Goal: Check status: Check status

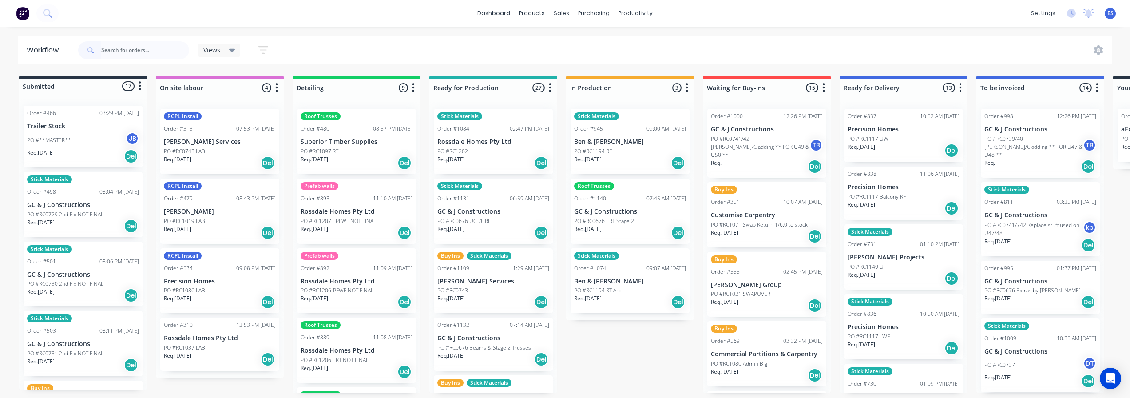
click at [147, 55] on input "text" at bounding box center [145, 50] width 88 height 18
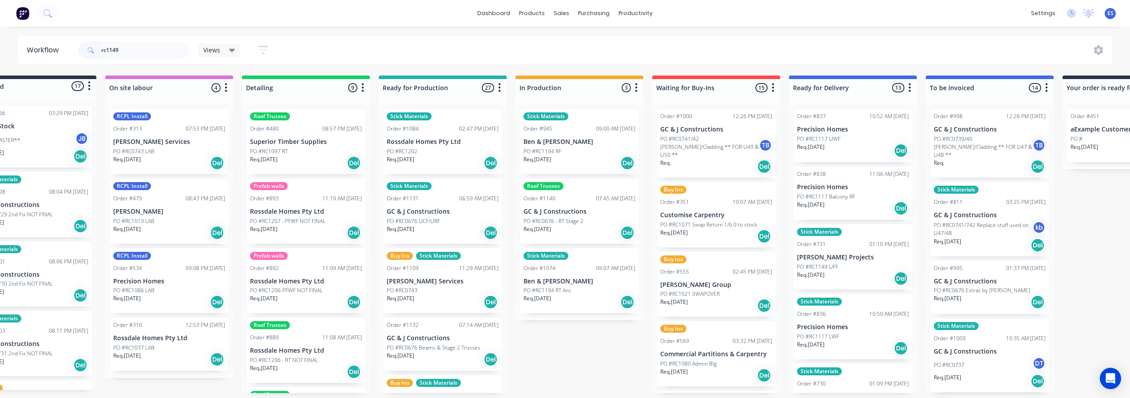
type input "rc1149"
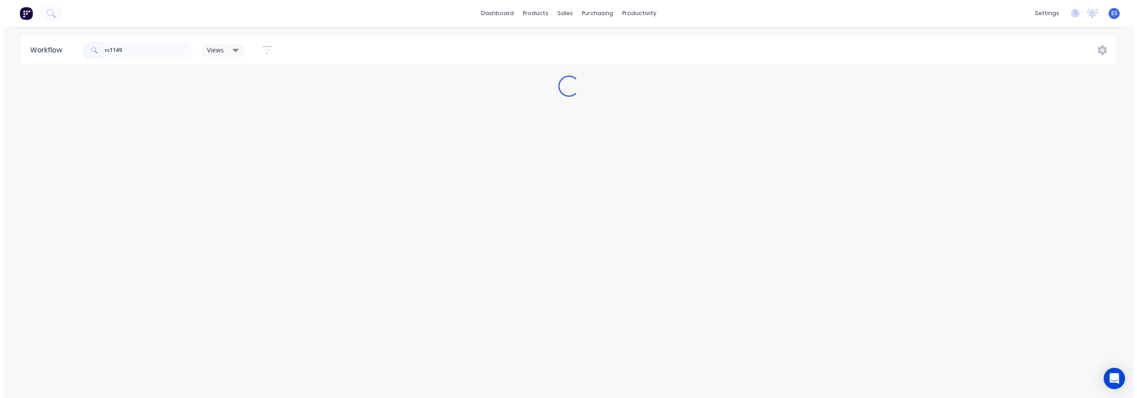
scroll to position [0, 0]
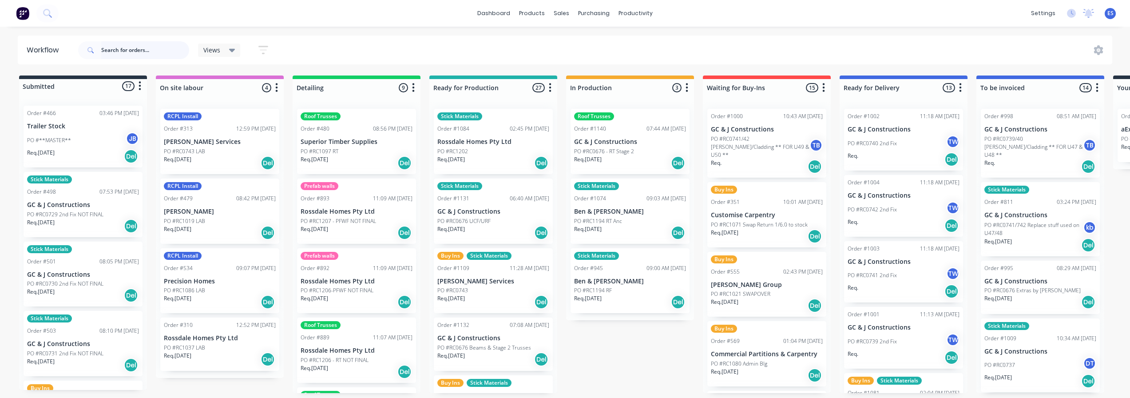
click at [154, 52] on input "text" at bounding box center [145, 50] width 88 height 18
type input "rc1149"
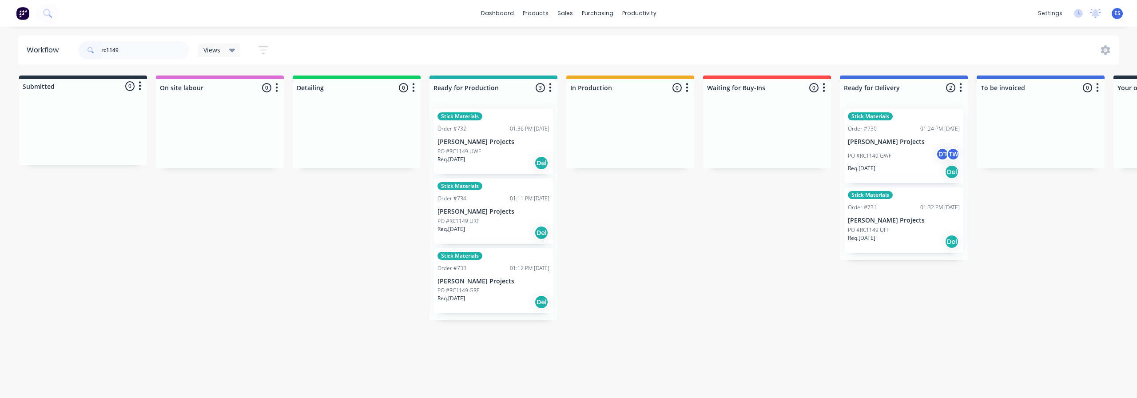
click at [905, 158] on div "PO #RC1149 GWF DT TW" at bounding box center [904, 155] width 112 height 17
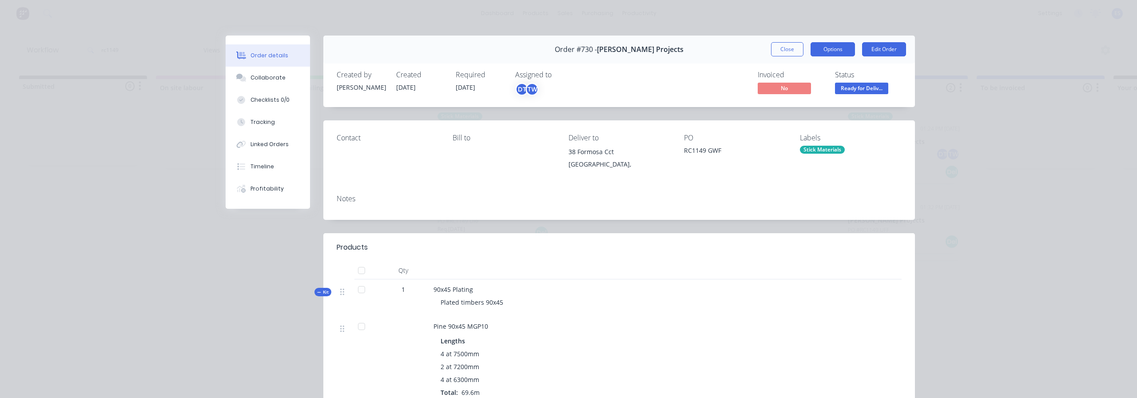
click at [847, 48] on button "Options" at bounding box center [832, 49] width 44 height 14
click at [818, 106] on div "Delivery Docket" at bounding box center [808, 107] width 77 height 13
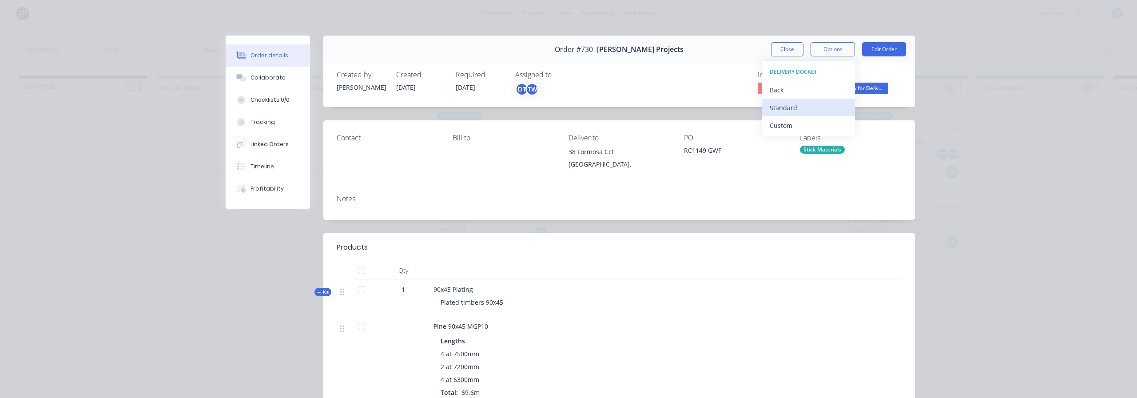
click at [810, 109] on div "Standard" at bounding box center [808, 107] width 77 height 13
click at [788, 47] on button "Close" at bounding box center [787, 49] width 32 height 14
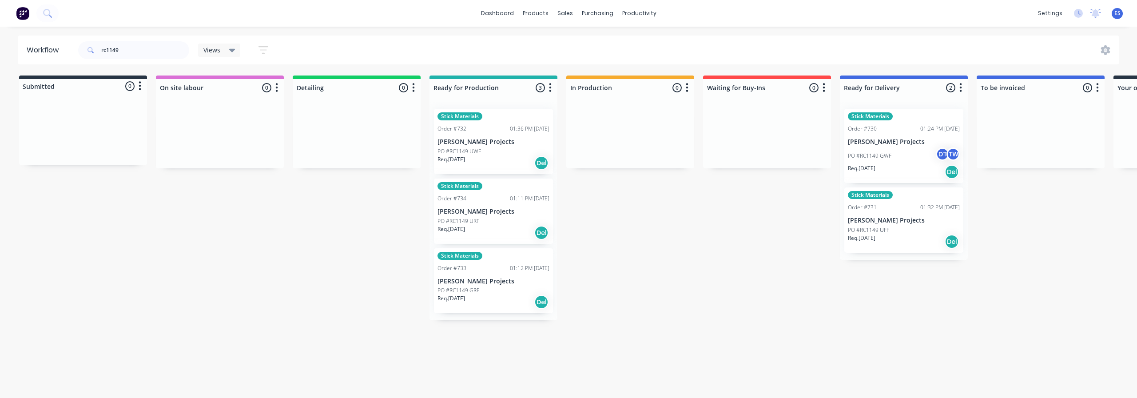
click at [903, 234] on div "Req. 05/09/25 Del" at bounding box center [904, 241] width 112 height 15
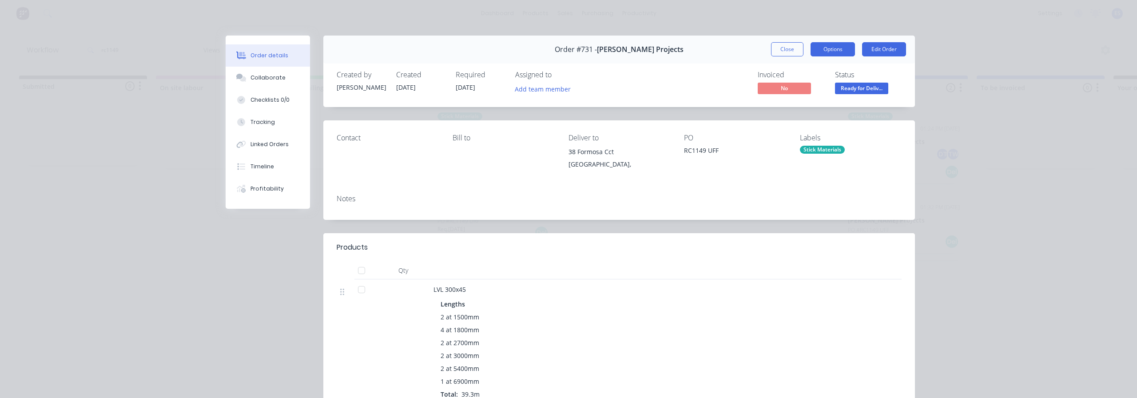
click at [825, 51] on button "Options" at bounding box center [832, 49] width 44 height 14
click at [818, 110] on div "Delivery Docket" at bounding box center [808, 107] width 77 height 13
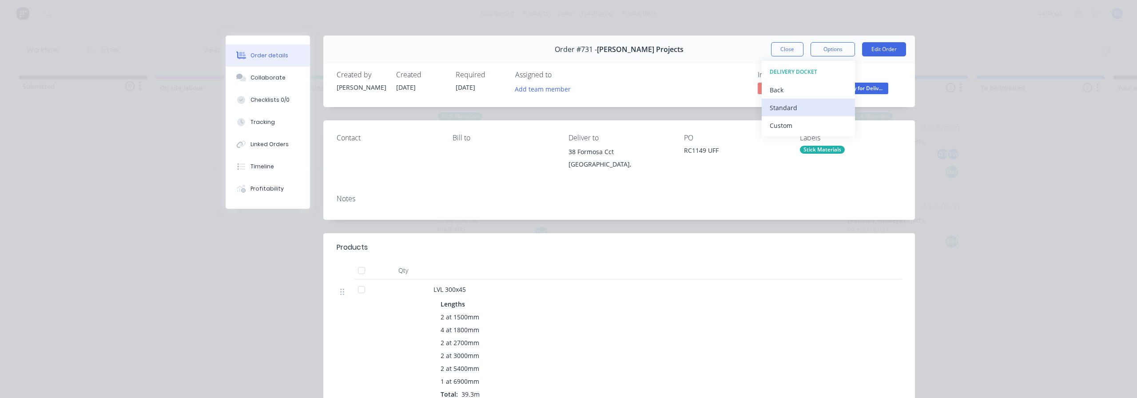
click at [797, 104] on div "Standard" at bounding box center [808, 107] width 77 height 13
click at [791, 48] on button "Close" at bounding box center [787, 49] width 32 height 14
